Goal: Obtain resource: Obtain resource

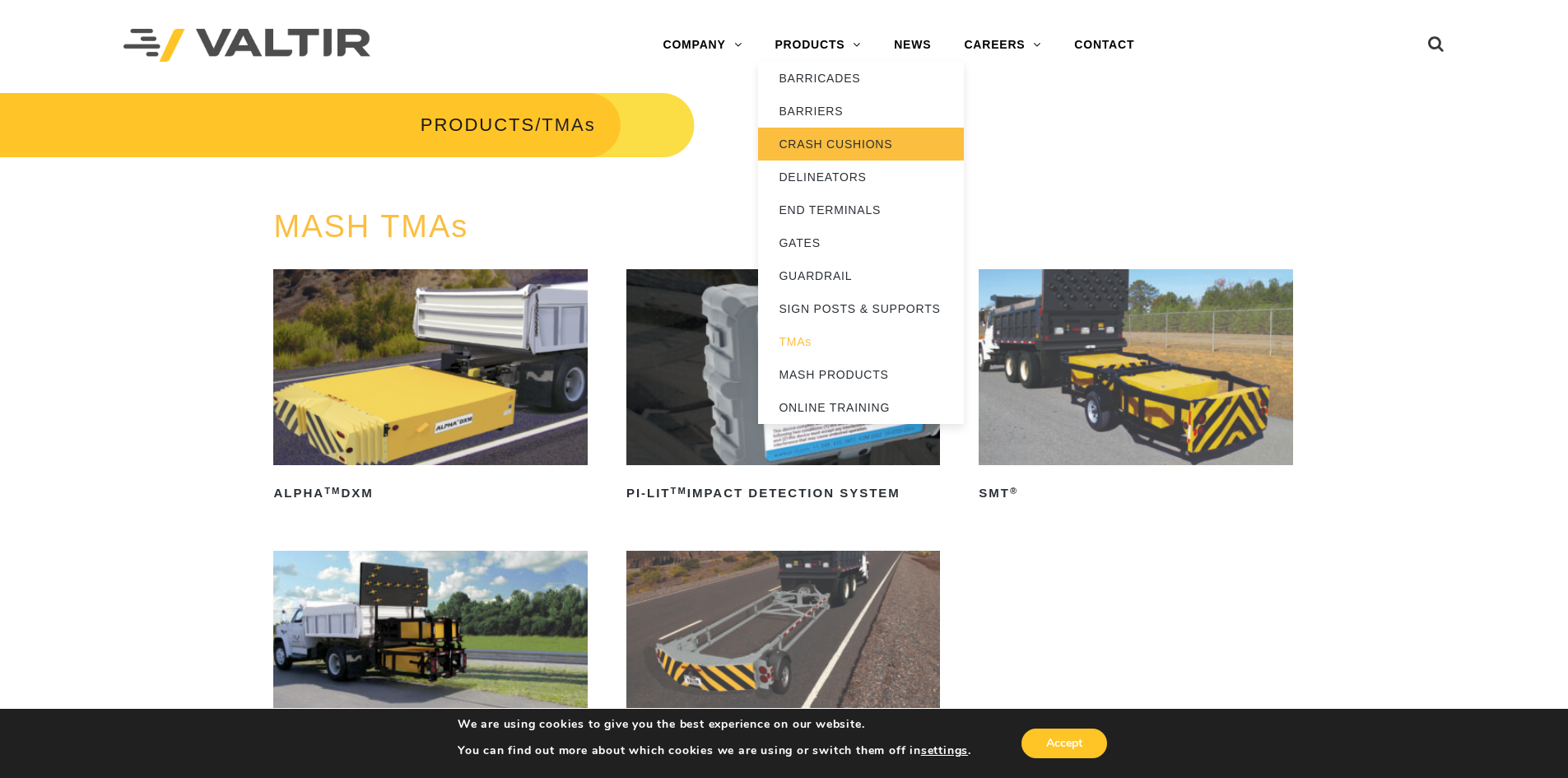
click at [833, 134] on link "CRASH CUSHIONS" at bounding box center [860, 144] width 206 height 33
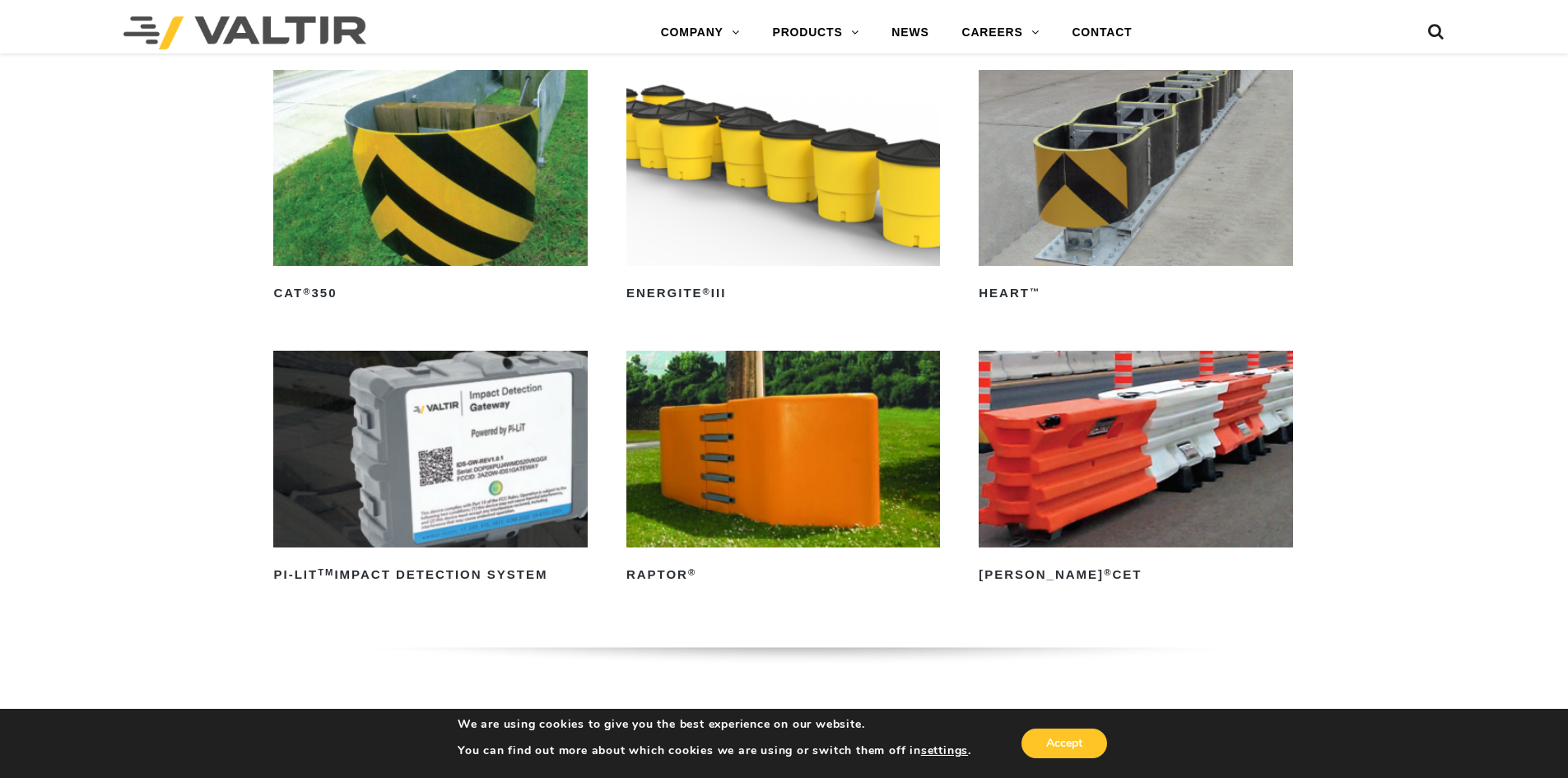
scroll to position [4777, 0]
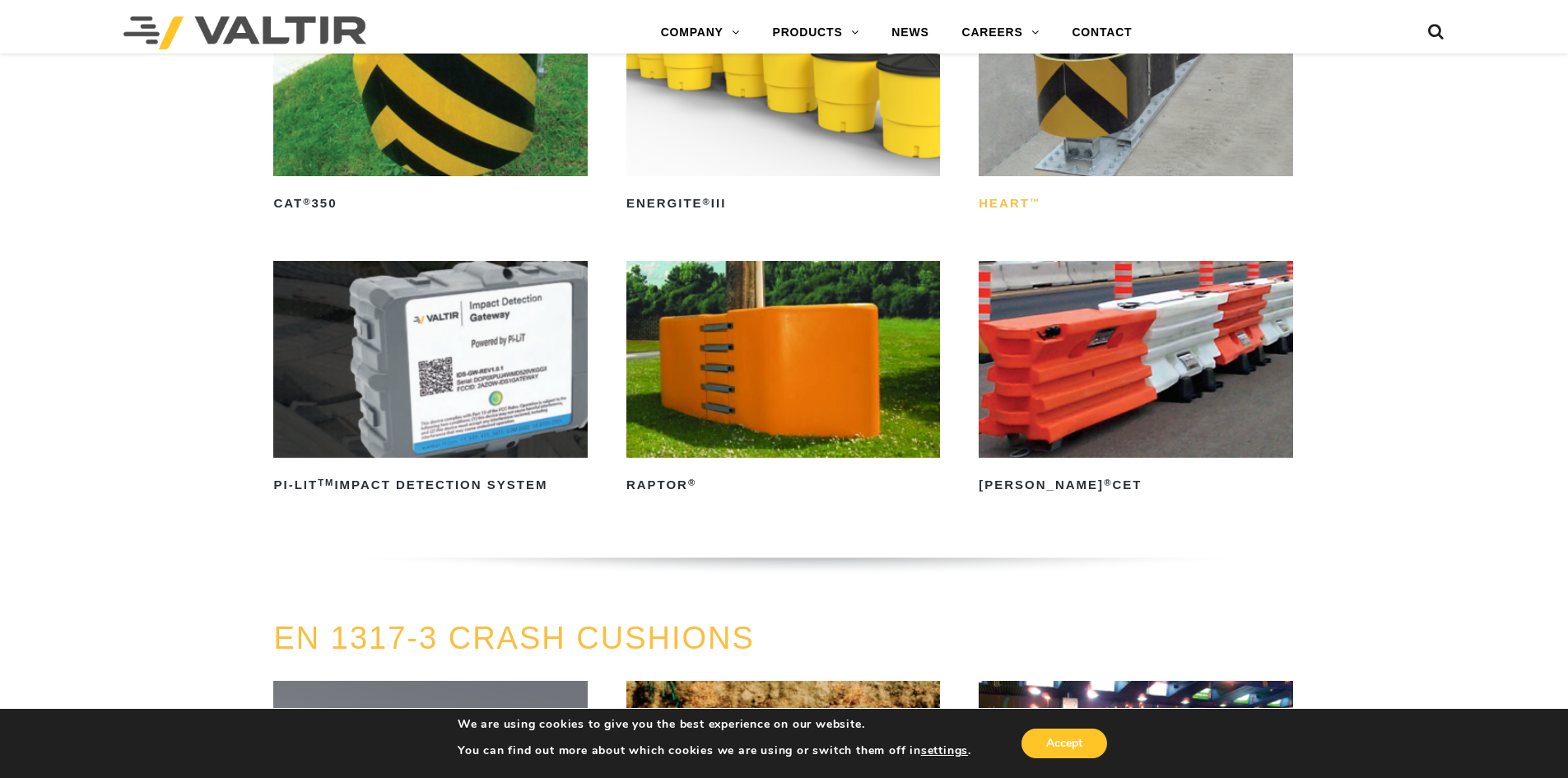
click at [991, 193] on h2 "HEART ™" at bounding box center [1135, 204] width 314 height 27
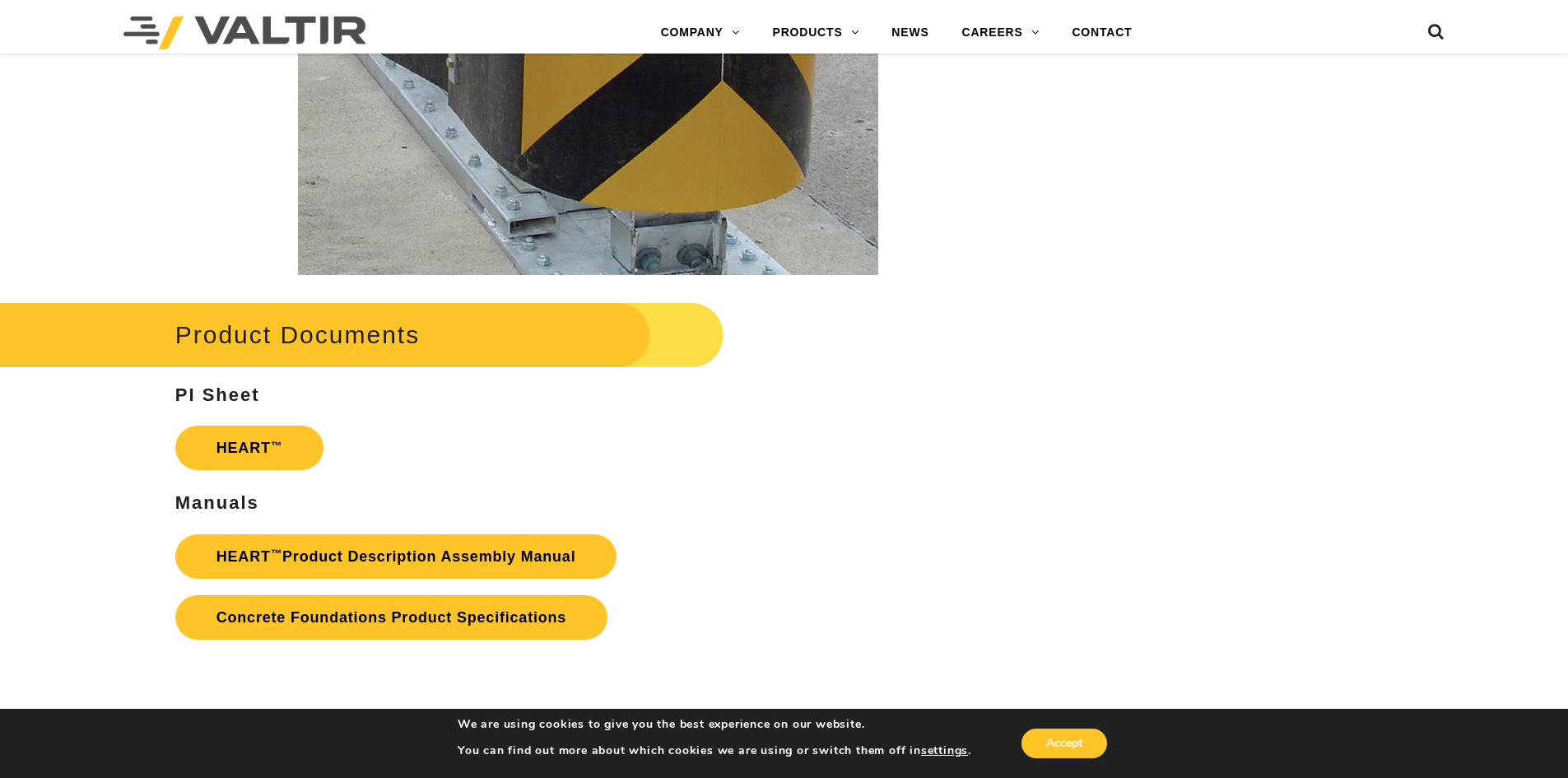
scroll to position [2800, 0]
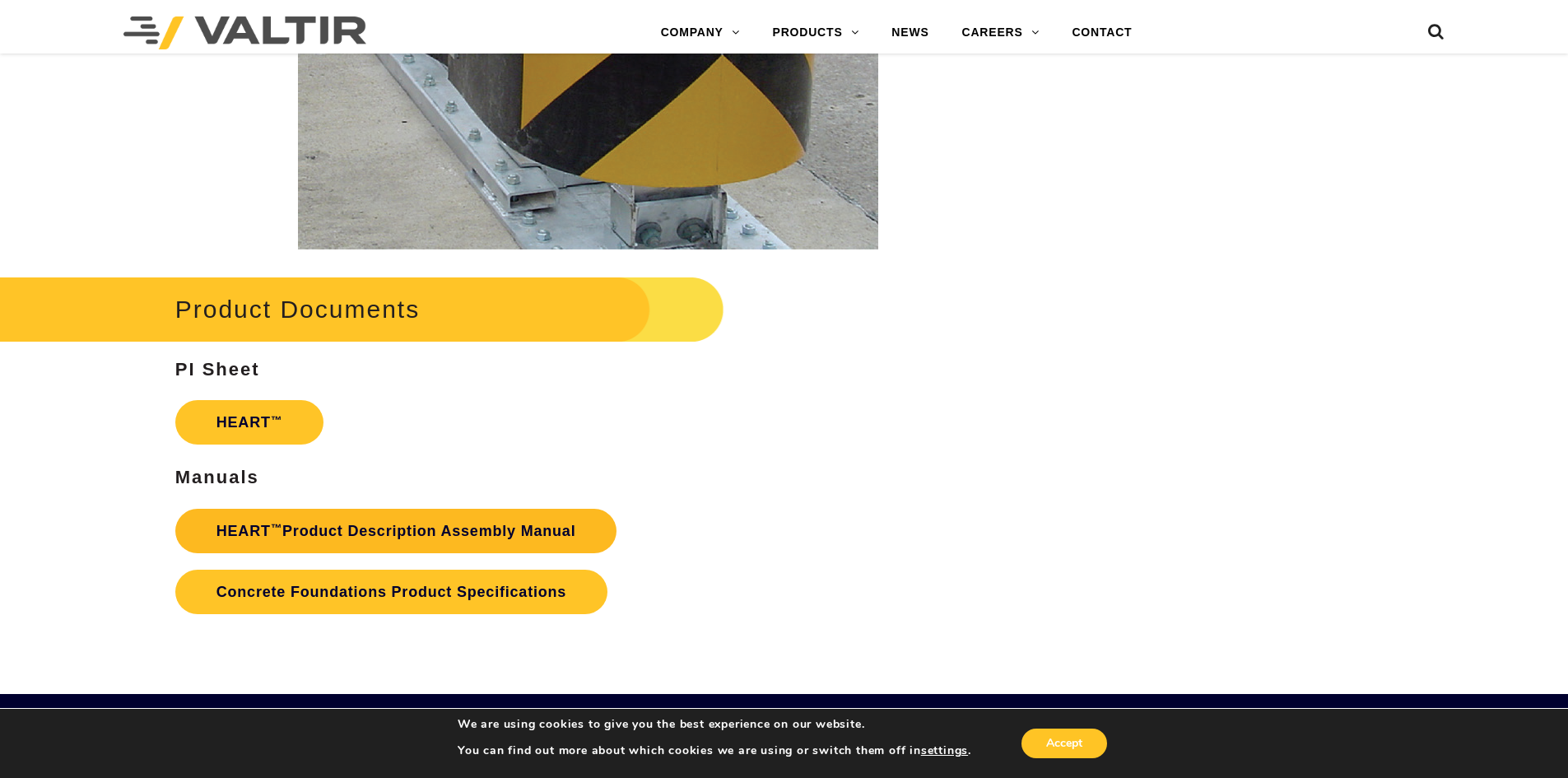
click at [451, 531] on link "HEART ™ Product Description Assembly Manual" at bounding box center [397, 531] width 442 height 45
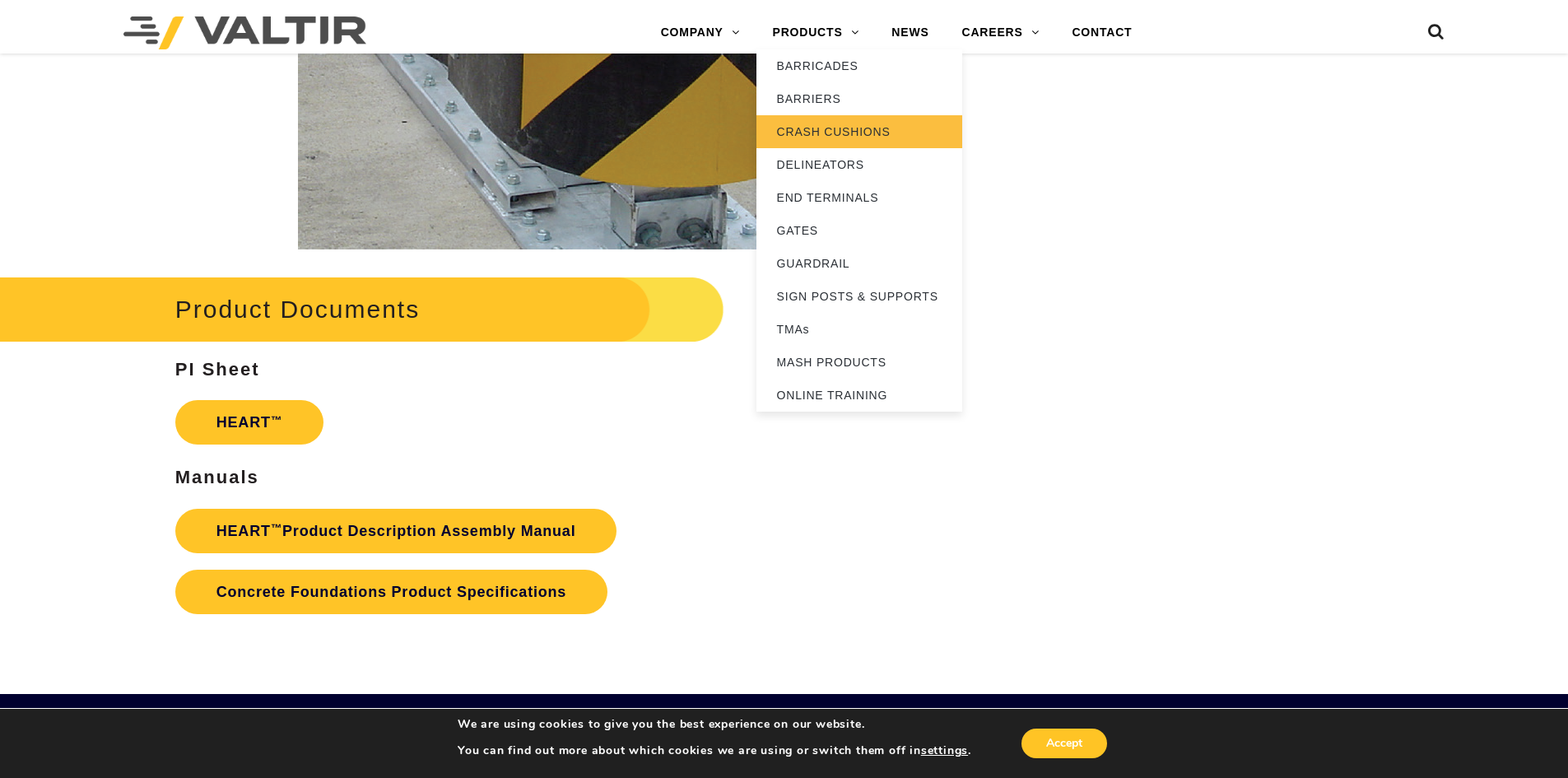
click at [818, 123] on link "CRASH CUSHIONS" at bounding box center [858, 132] width 206 height 33
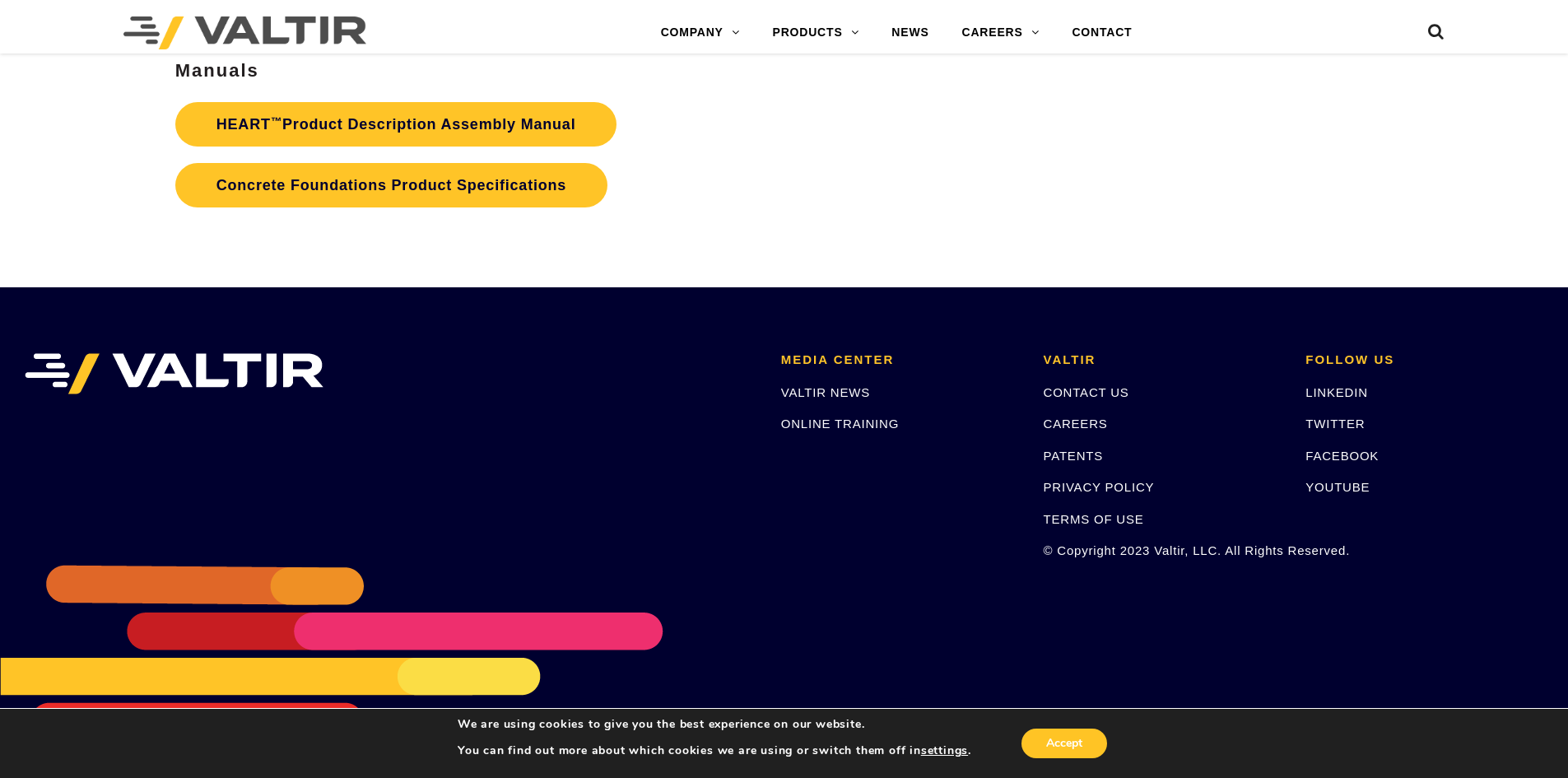
scroll to position [3210, 0]
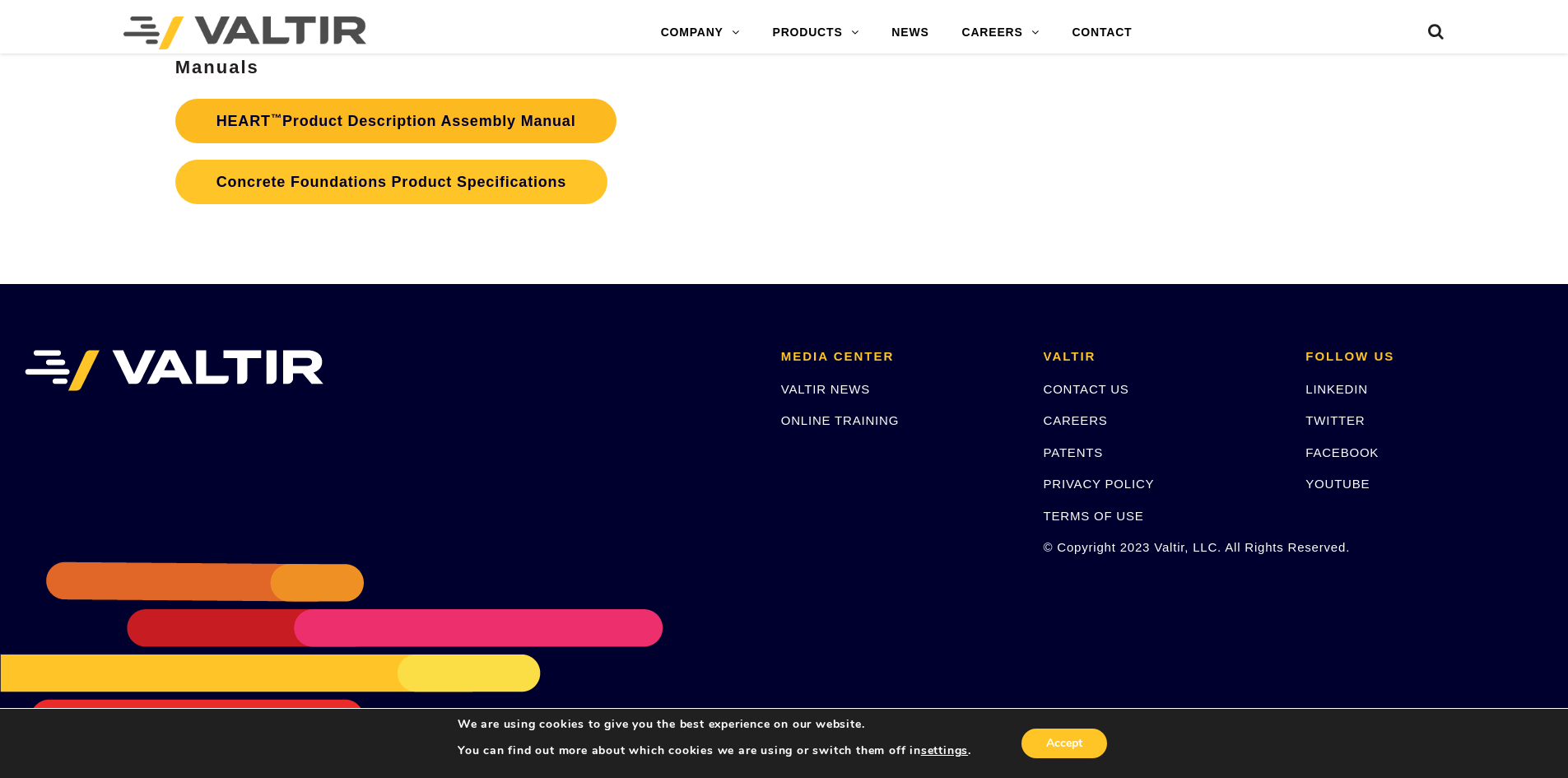
click at [491, 122] on link "HEART ™ Product Description Assembly Manual" at bounding box center [397, 121] width 442 height 45
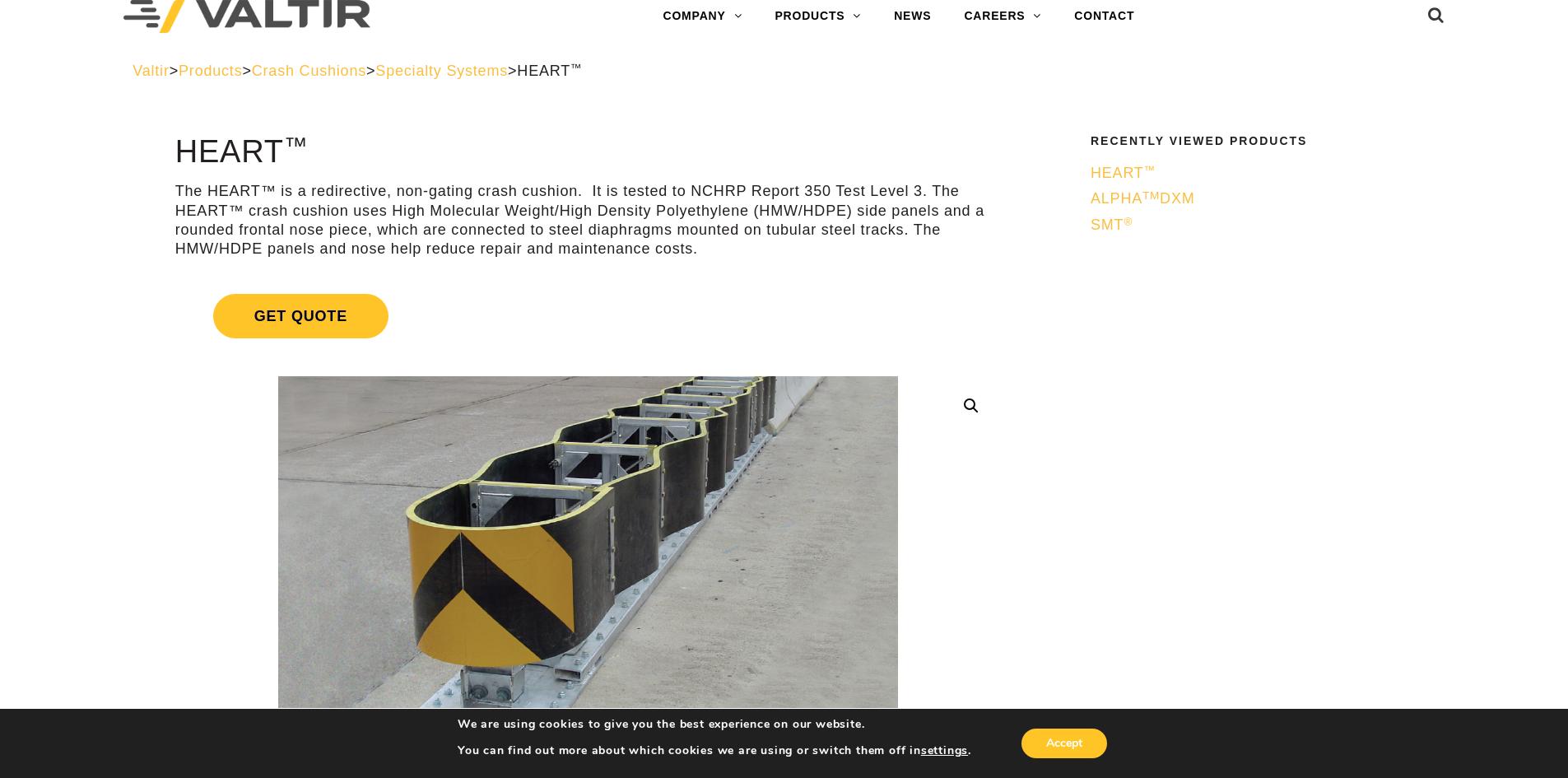
scroll to position [0, 0]
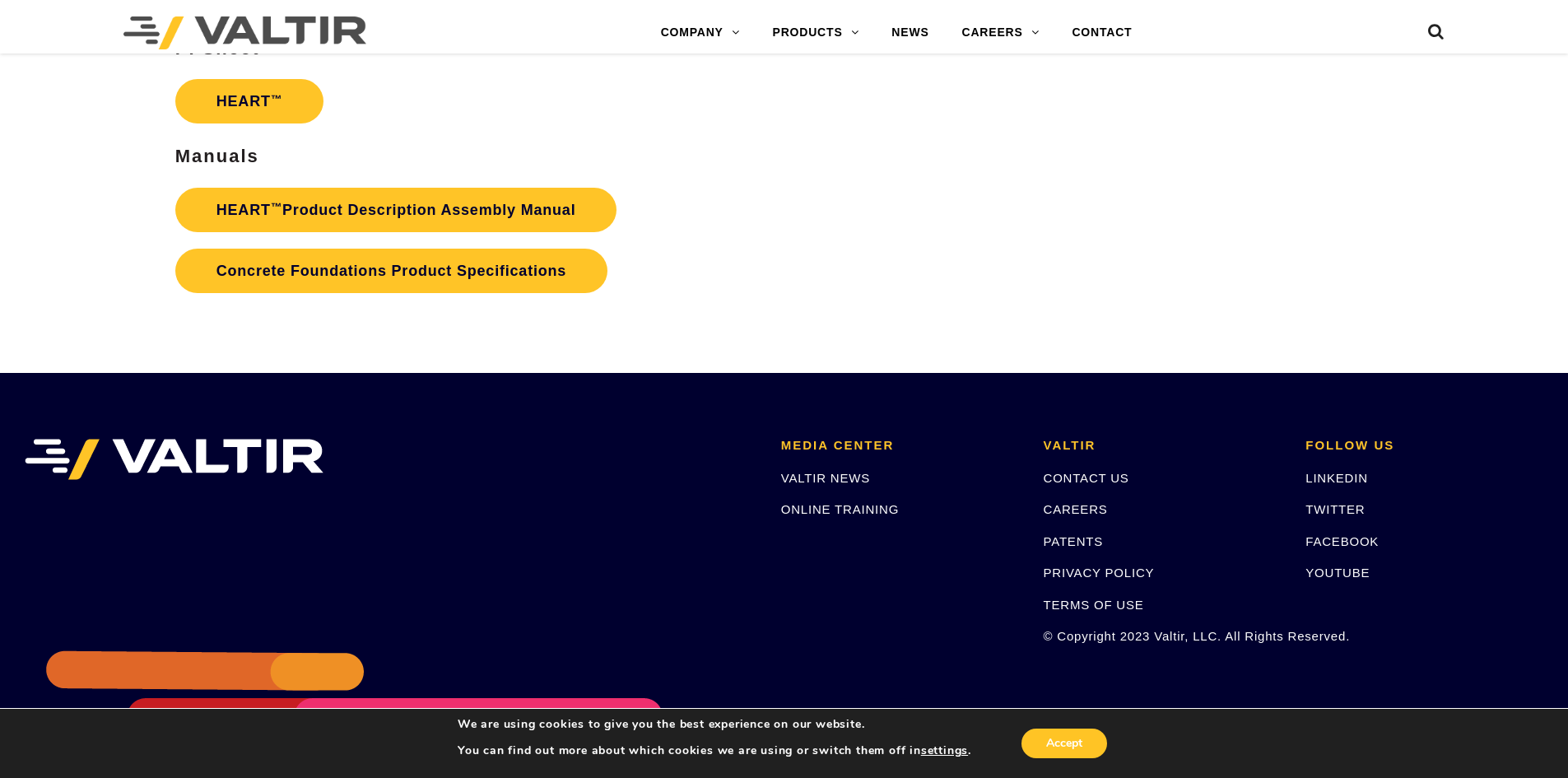
scroll to position [3130, 0]
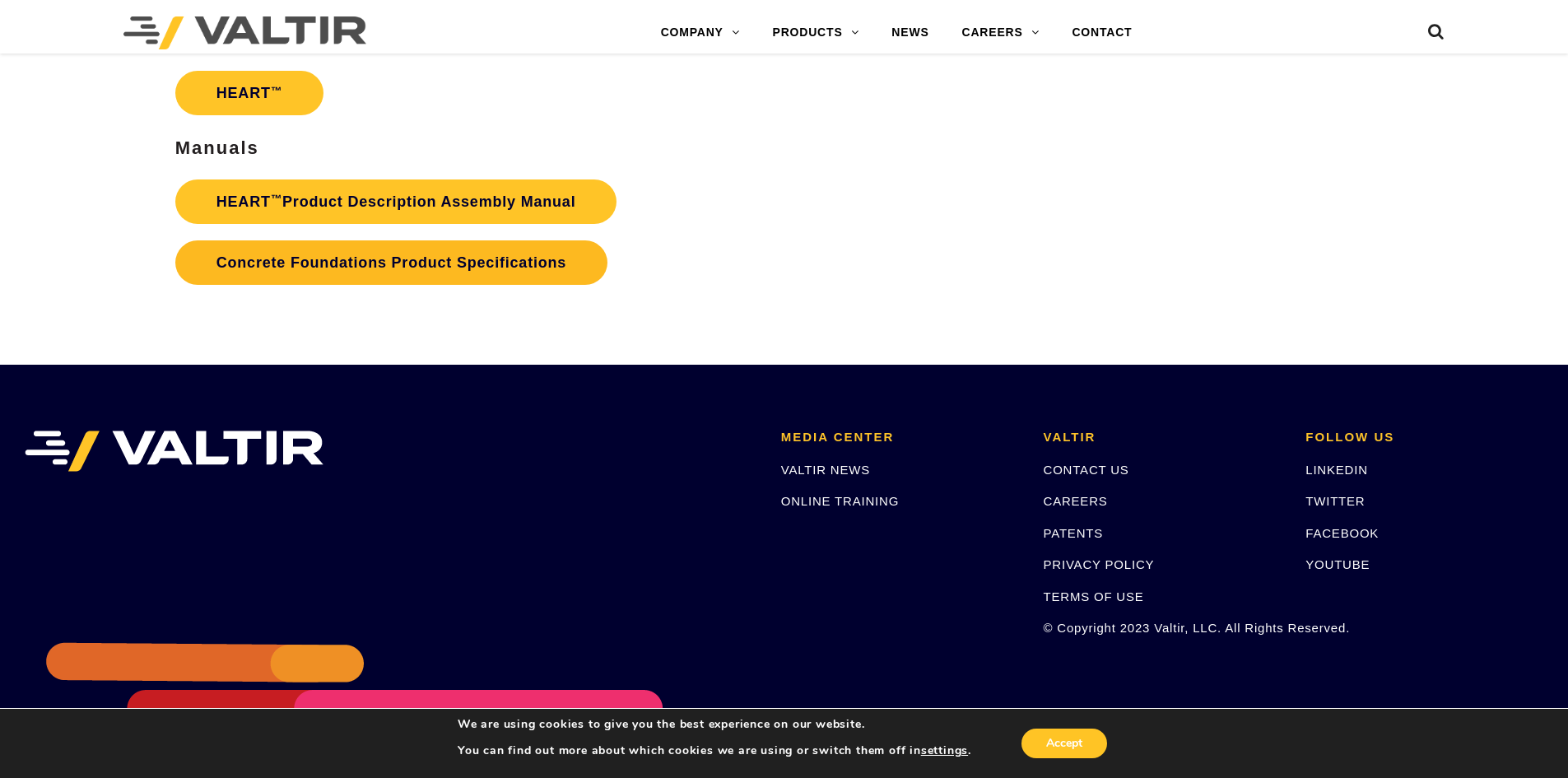
click at [421, 269] on link "Concrete Foundations Product Specifications" at bounding box center [391, 262] width 432 height 45
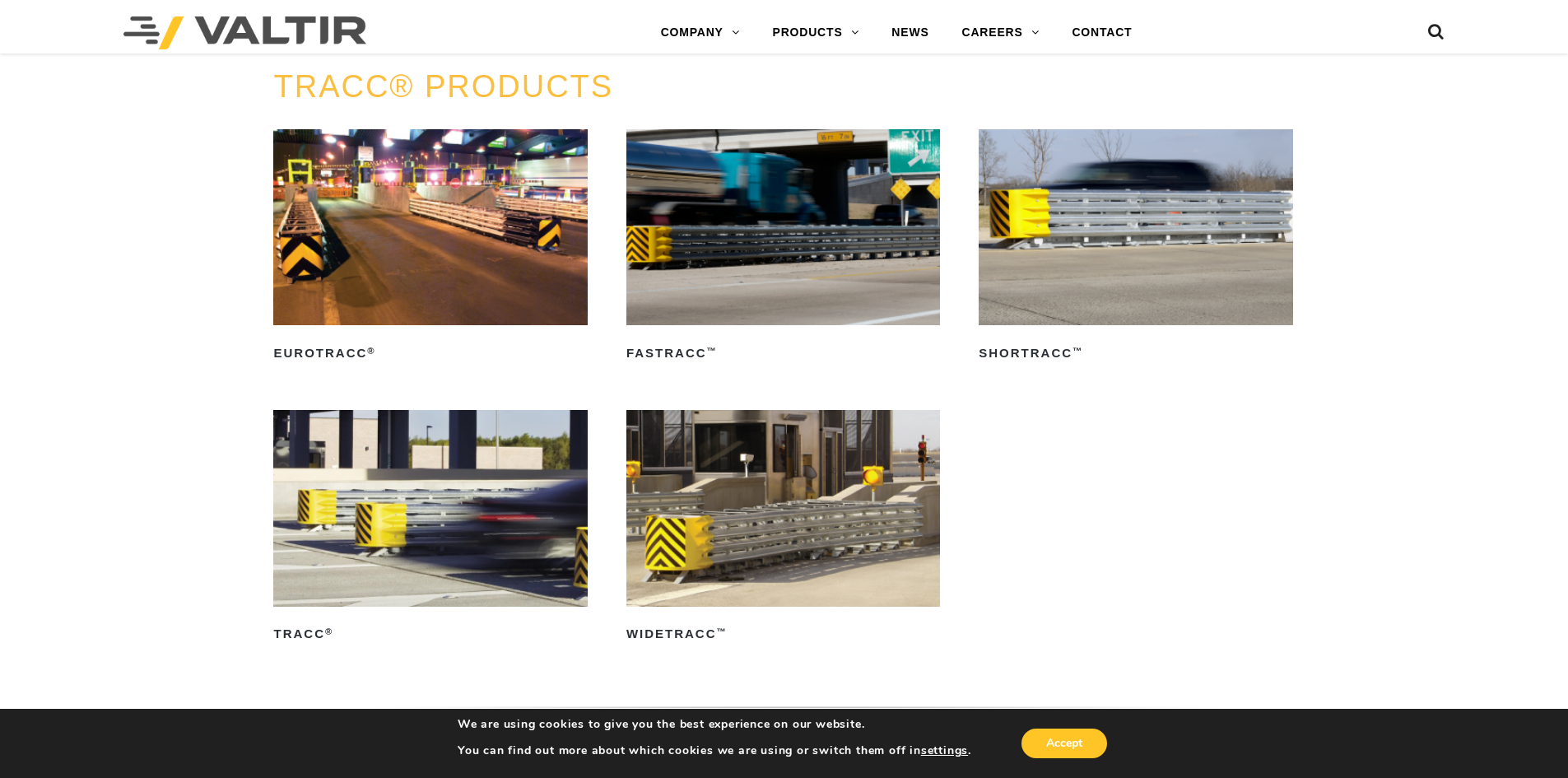
scroll to position [2882, 0]
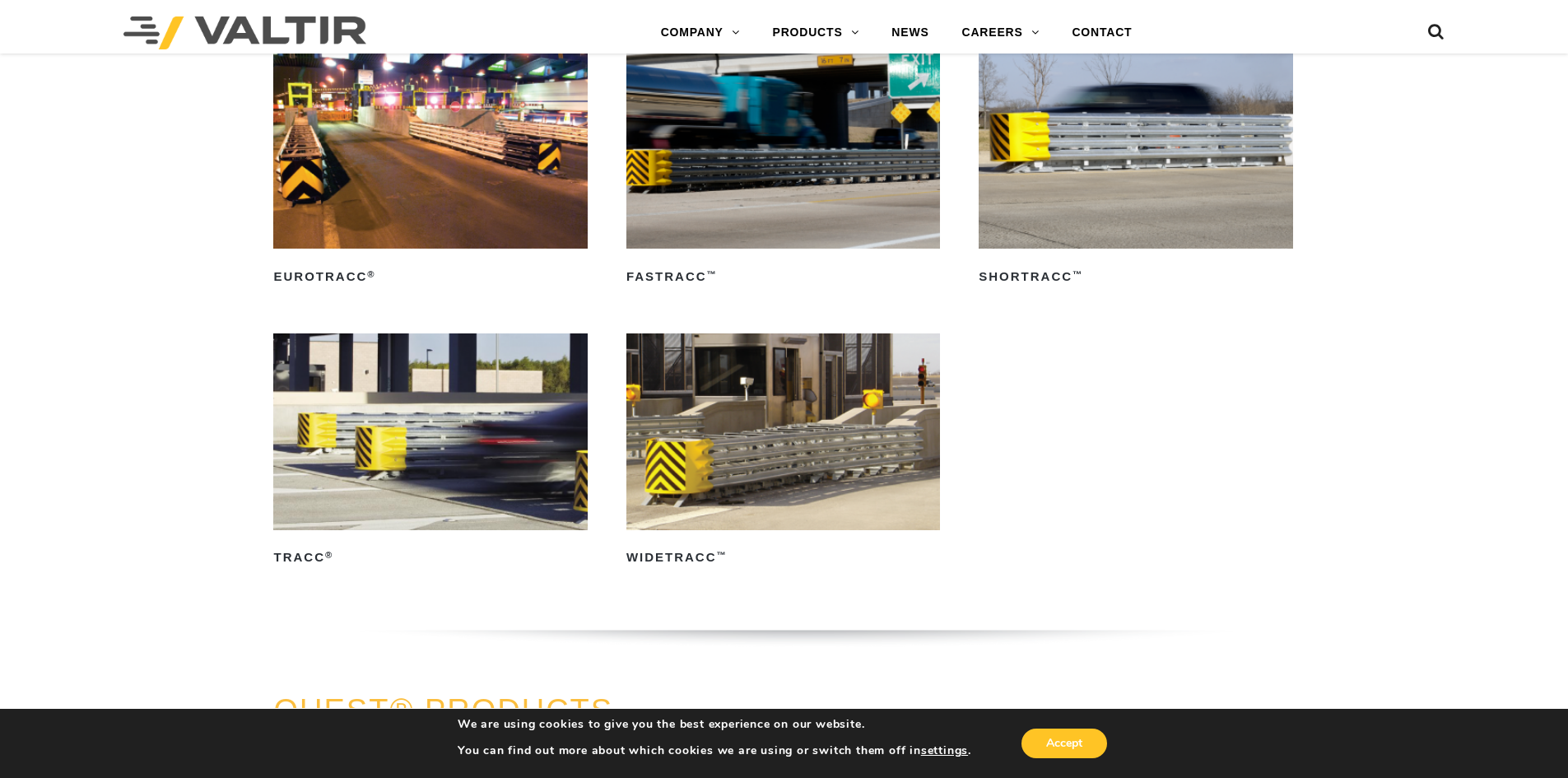
click at [444, 514] on img at bounding box center [430, 432] width 314 height 196
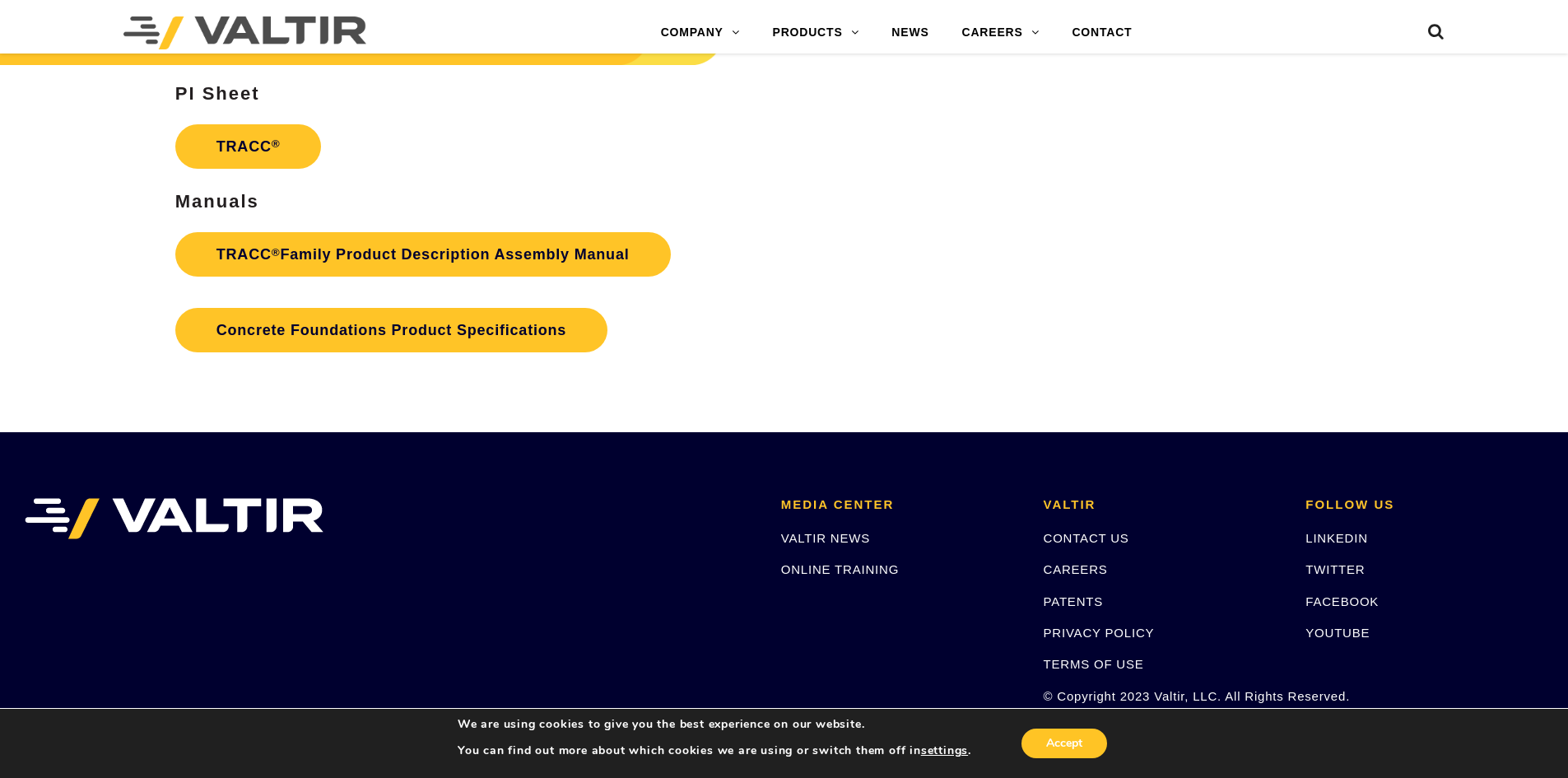
scroll to position [2621, 0]
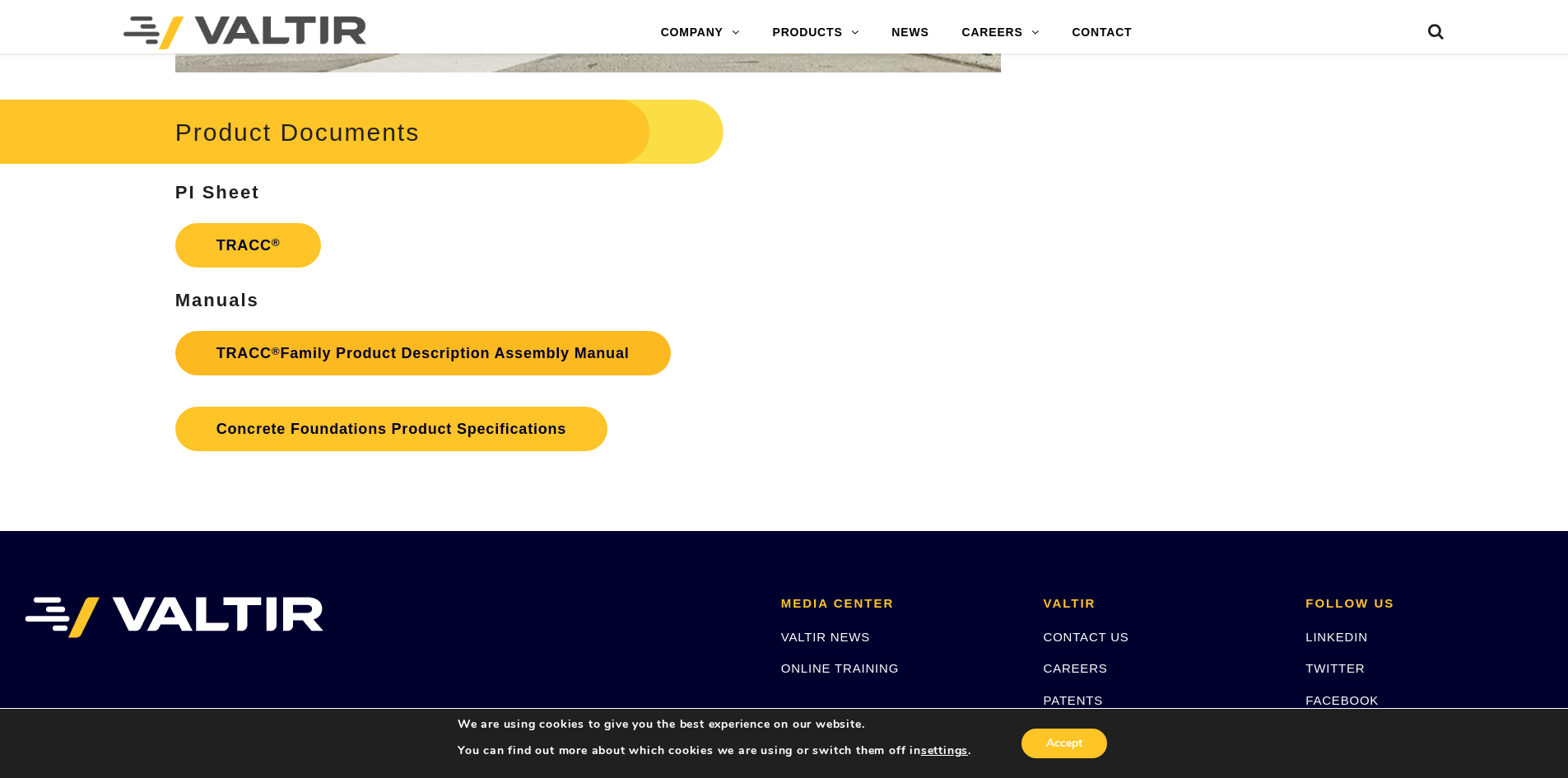
click at [436, 345] on link "TRACC ® Family Product Description Assembly Manual" at bounding box center [423, 354] width 495 height 45
